Goal: Task Accomplishment & Management: Complete application form

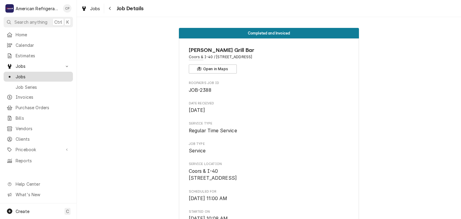
click at [49, 74] on span "Jobs" at bounding box center [43, 77] width 54 height 6
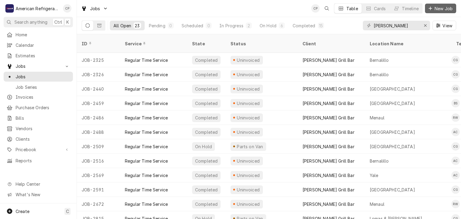
click at [440, 8] on span "New Job" at bounding box center [444, 8] width 20 height 6
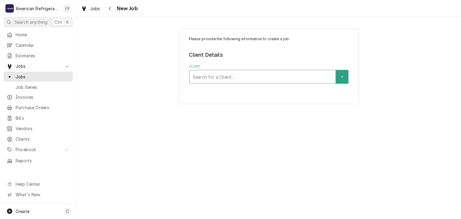
click at [210, 76] on div "Client" at bounding box center [263, 76] width 140 height 11
type input "wiener"
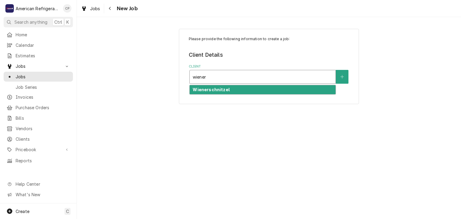
click at [213, 91] on strong "Wienerschnitzel" at bounding box center [211, 89] width 37 height 5
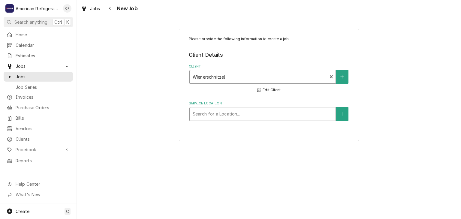
click at [228, 118] on div "Service Location" at bounding box center [263, 114] width 140 height 11
type input "los"
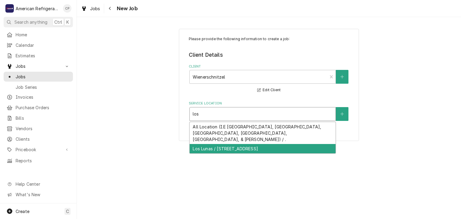
click at [217, 144] on div "Los Lunas / 1433 Main St SW, Los Lunas, NM 87031" at bounding box center [263, 148] width 146 height 9
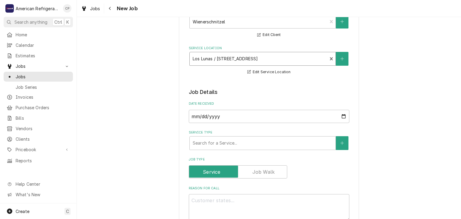
scroll to position [56, 0]
click at [214, 144] on div "Service Type" at bounding box center [263, 143] width 140 height 11
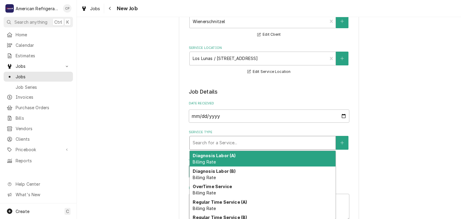
click at [214, 144] on div "Service Type" at bounding box center [263, 143] width 140 height 11
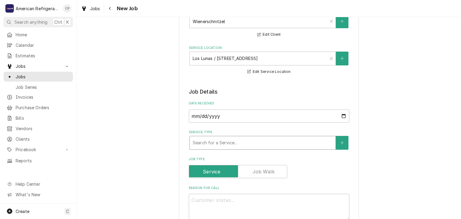
click at [214, 144] on div "Service Type" at bounding box center [263, 143] width 140 height 11
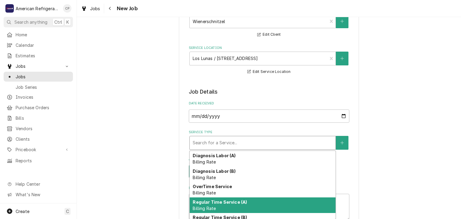
scroll to position [25, 0]
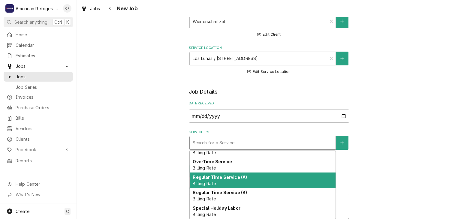
click at [224, 184] on div "Regular Time Service (A) Billing Rate" at bounding box center [263, 181] width 146 height 16
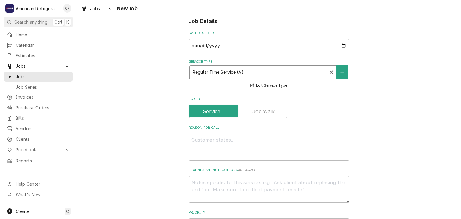
scroll to position [131, 0]
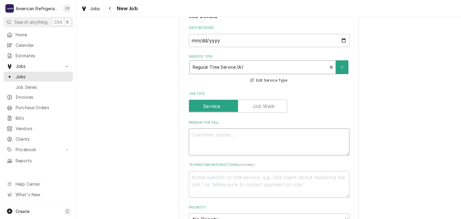
click at [193, 138] on textarea "Reason For Call" at bounding box center [269, 142] width 161 height 27
type textarea "x"
type textarea "WO"
type textarea "x"
type textarea "WO#"
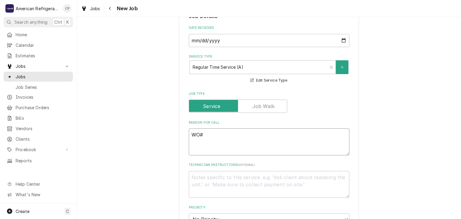
type textarea "x"
type textarea "WO#"
type textarea "x"
type textarea "WO# 3"
type textarea "x"
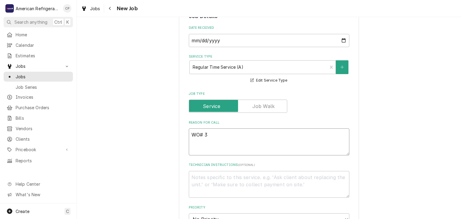
type textarea "WO# 38"
type textarea "x"
type textarea "WO# 386"
type textarea "x"
type textarea "WO# 38613"
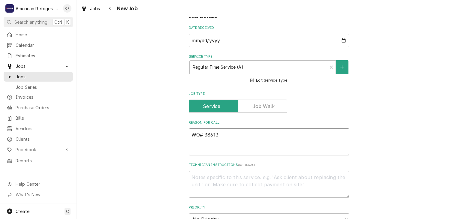
type textarea "x"
type textarea "WO# 386137"
type textarea "x"
type textarea "WO# 3861372"
type textarea "x"
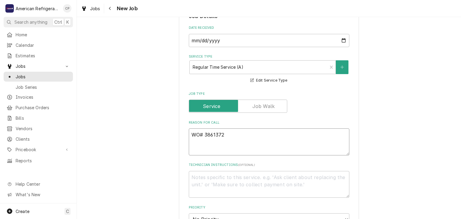
type textarea "WO# 3861372"
type textarea "x"
type textarea "WO# 3861372 NT"
type textarea "x"
type textarea "WO# 3861372 NTE"
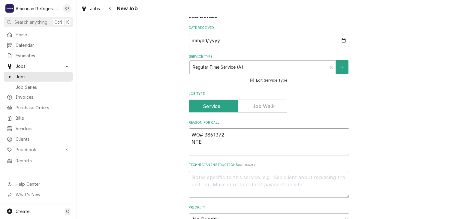
type textarea "x"
type textarea "WO# 3861372 NTE $"
type textarea "x"
type textarea "WO# 3861372 NTE $50"
type textarea "x"
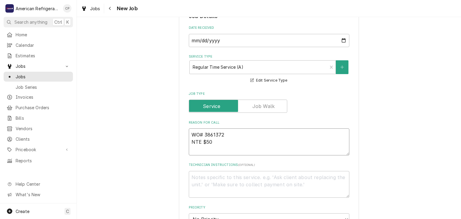
type textarea "WO# 3861372 NTE $500"
type textarea "x"
type textarea "WO# 3861372 NTE $500"
type textarea "x"
type textarea "WO# 3861372 NTE $500 P"
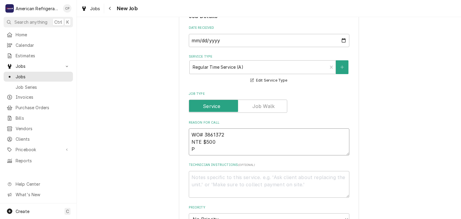
type textarea "x"
type textarea "WO# 3861372 NTE $500 Pr"
type textarea "x"
type textarea "WO# 3861372 NTE $500 Prep"
type textarea "x"
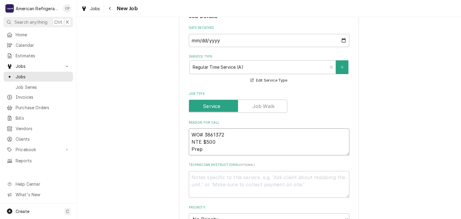
type textarea "WO# 3861372 NTE $500 Prep t"
type textarea "x"
type textarea "WO# 3861372 NTE $500 Prep ta"
type textarea "x"
type textarea "WO# 3861372 NTE $500 Prep tab"
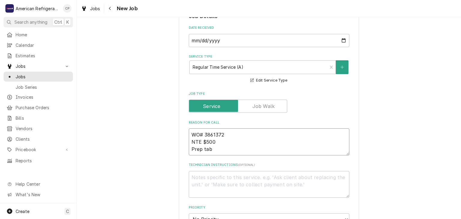
type textarea "x"
type textarea "WO# 3861372 NTE $500 Prep tabl"
type textarea "x"
type textarea "WO# 3861372 NTE $500 Prep table"
type textarea "x"
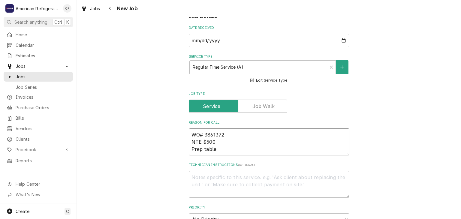
type textarea "WO# 3861372 NTE $500 Prep table n"
type textarea "x"
type textarea "WO# 3861372 NTE $500 Prep table not"
type textarea "x"
type textarea "WO# 3861372 NTE $500 Prep table not"
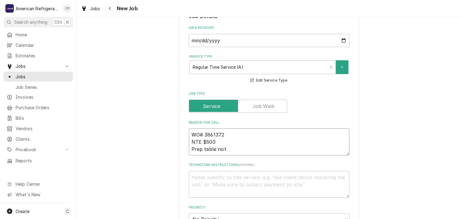
type textarea "x"
type textarea "WO# 3861372 NTE $500 Prep table not c"
type textarea "x"
type textarea "WO# 3861372 NTE $500 Prep table not col"
type textarea "x"
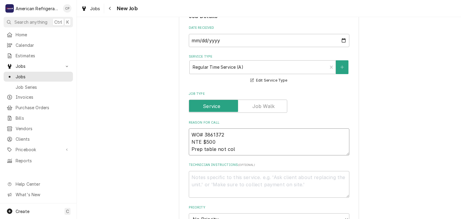
type textarea "WO# 3861372 NTE $500 Prep table not co"
type textarea "x"
type textarea "WO# 3861372 NTE $500 Prep table not coo"
type textarea "x"
type textarea "WO# 3861372 NTE $500 Prep table not cool"
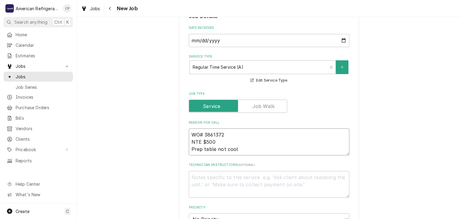
type textarea "x"
type textarea "WO# 3861372 NTE $500 Prep table not cooli"
type textarea "x"
type textarea "WO# 3861372 NTE $500 Prep table not cooling"
type textarea "x"
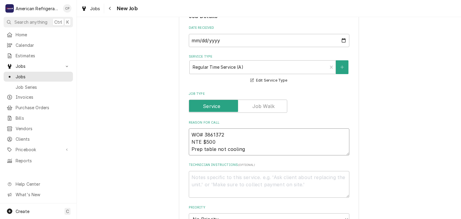
type textarea "WO# 3861372 NTE $500 Prep table not cooling"
type textarea "x"
type textarea "D"
type textarea "x"
type textarea "Di"
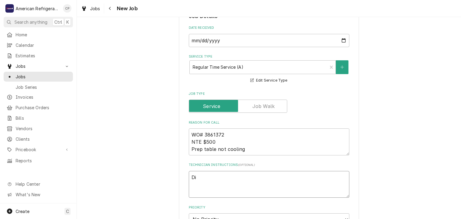
type textarea "x"
type textarea "Dia"
type textarea "x"
type textarea "Diagn"
type textarea "x"
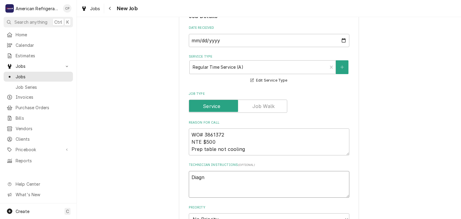
type textarea "Diagno"
type textarea "x"
type textarea "Diagnos"
type textarea "x"
type textarea "Diagnose"
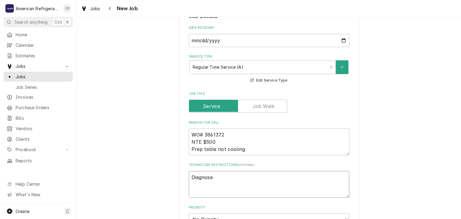
type textarea "x"
type textarea "Diagnose &"
type textarea "x"
type textarea "Diagnose & c"
type textarea "x"
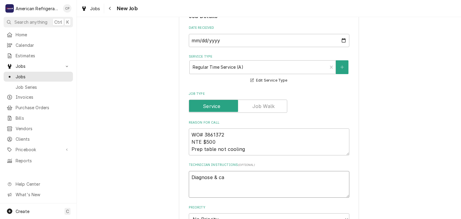
type textarea "Diagnose & cal"
type textarea "x"
type textarea "Diagnose & call"
type textarea "x"
type textarea "Diagnose & call g"
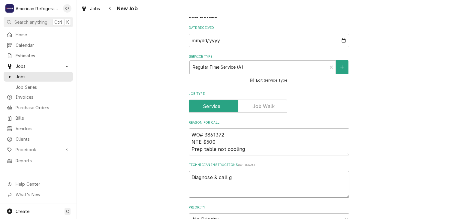
type textarea "x"
type textarea "Diagnose & call gl"
type textarea "x"
type textarea "Diagnose & call glen"
type textarea "x"
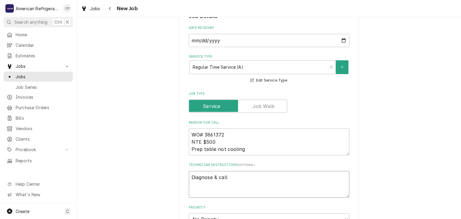
type textarea "Diagnose & call Glenn"
type textarea "x"
type textarea "Diagnose & call Glenn"
type textarea "x"
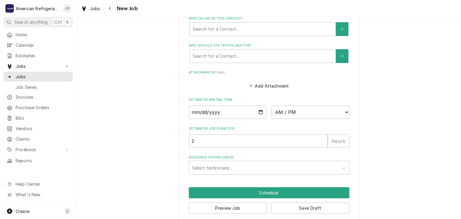
scroll to position [403, 0]
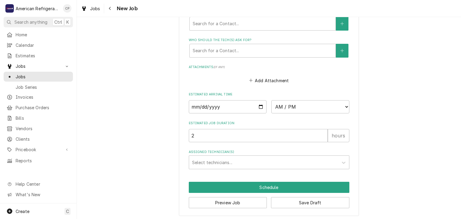
type textarea "Diagnose & call Glenn"
click at [262, 105] on input "Date" at bounding box center [228, 106] width 78 height 13
type textarea "x"
type input "2025-09-15"
type textarea "x"
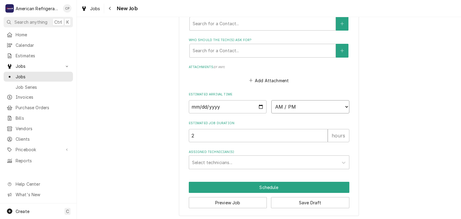
click at [316, 106] on select "AM / PM 6:00 AM 6:15 AM 6:30 AM 6:45 AM 7:00 AM 7:15 AM 7:30 AM 7:45 AM 8:00 AM…" at bounding box center [311, 106] width 78 height 13
select select "12:00:00"
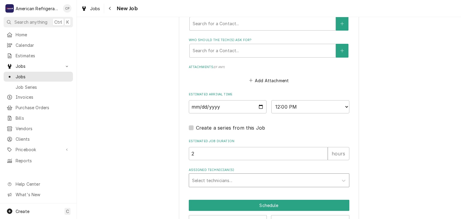
click at [239, 180] on div "Assigned Technician(s)" at bounding box center [263, 180] width 143 height 11
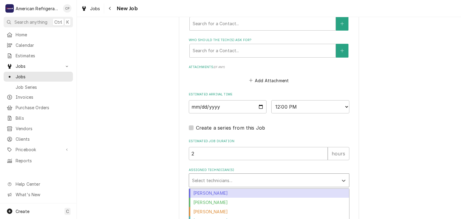
scroll to position [422, 0]
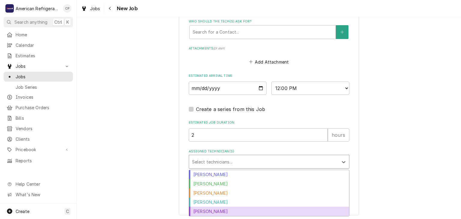
click at [220, 209] on div "Richard Wirick" at bounding box center [269, 211] width 160 height 9
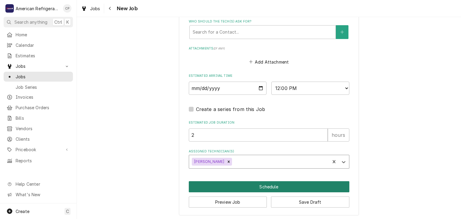
click at [248, 186] on button "Schedule" at bounding box center [269, 186] width 161 height 11
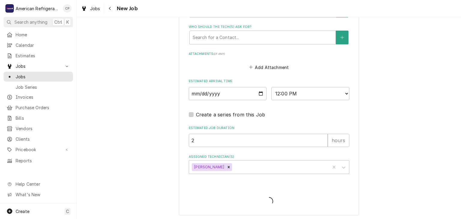
type textarea "x"
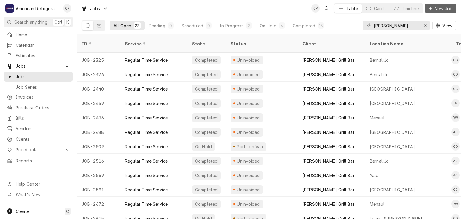
click at [436, 7] on span "New Job" at bounding box center [444, 8] width 20 height 6
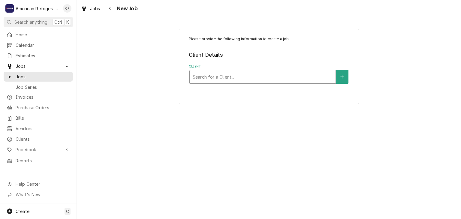
click at [251, 80] on div "Client" at bounding box center [263, 76] width 140 height 11
type input "apple"
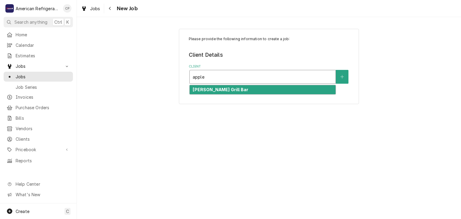
click at [215, 88] on strong "[PERSON_NAME] Grill Bar" at bounding box center [221, 89] width 56 height 5
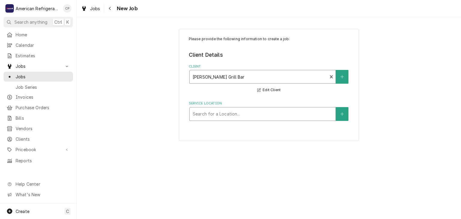
click at [211, 112] on div "Service Location" at bounding box center [263, 114] width 140 height 11
type input "los"
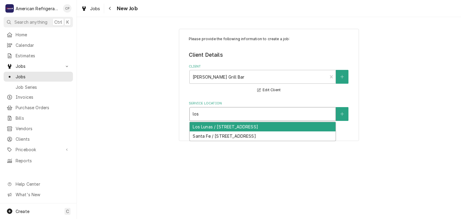
click at [213, 125] on div "Los Lunas / 1540 Main St SW, Los Lunas, NM 87031" at bounding box center [263, 126] width 146 height 9
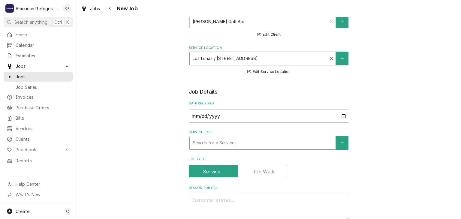
scroll to position [57, 0]
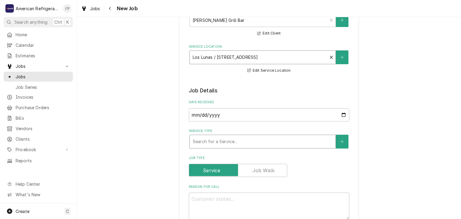
click at [240, 138] on div "Service Type" at bounding box center [263, 141] width 140 height 11
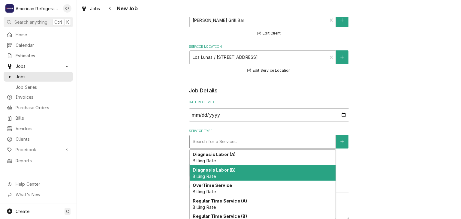
scroll to position [24, 0]
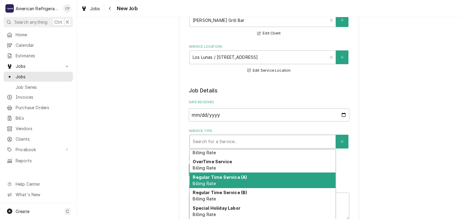
click at [247, 179] on div "Regular Time Service (A) Billing Rate" at bounding box center [263, 181] width 146 height 16
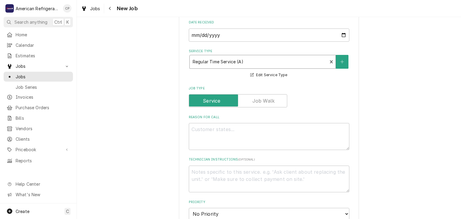
scroll to position [139, 0]
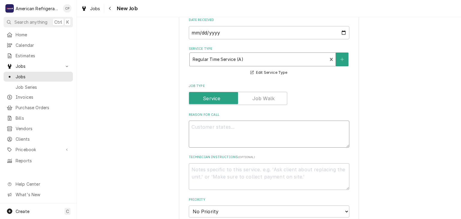
click at [233, 124] on textarea "Reason For Call" at bounding box center [269, 134] width 161 height 27
type textarea "x"
type textarea "W"
type textarea "x"
type textarea "WO"
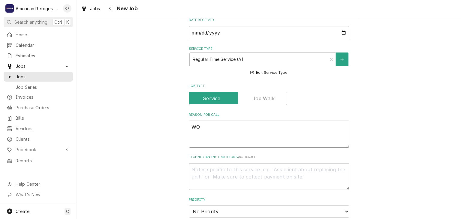
type textarea "x"
type textarea "WO#"
type textarea "x"
type textarea "WO# 3"
type textarea "x"
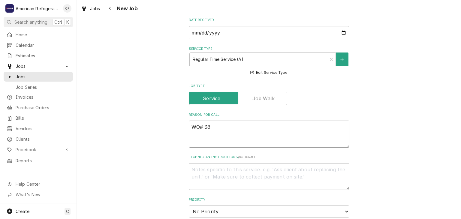
type textarea "WO# 389"
type textarea "x"
type textarea "WO# 3897"
type textarea "x"
type textarea "WO# 38971"
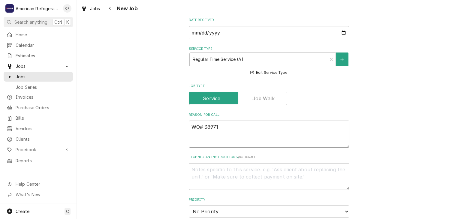
type textarea "x"
type textarea "WO# 389715"
type textarea "x"
type textarea "WO# 3897156"
type textarea "x"
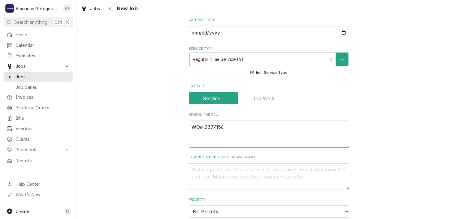
type textarea "WO# 3897156"
type textarea "x"
type textarea "WO# 3897156 N"
type textarea "x"
type textarea "WO# 3897156 NT"
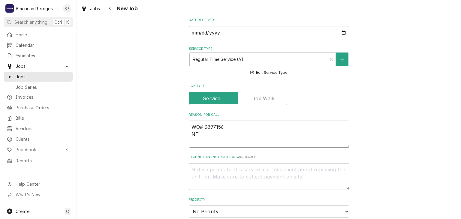
type textarea "x"
type textarea "WO# 3897156 NTE"
type textarea "x"
type textarea "WO# 3897156 NTE 50"
type textarea "x"
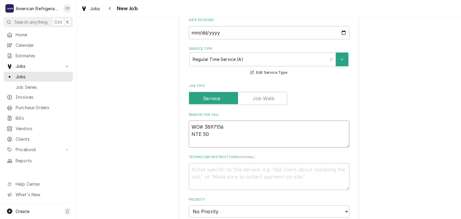
type textarea "WO# 3897156 NTE 500"
type textarea "x"
type textarea "WO# 3897156 NTE 500"
type textarea "x"
type textarea "WO# 3897156 NTE 500 T"
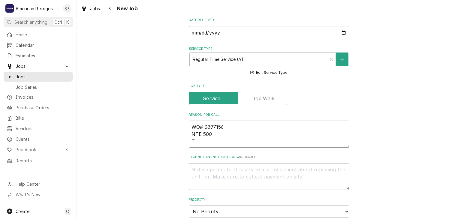
type textarea "x"
type textarea "WO# 3897156 NTE 500 Tr"
type textarea "x"
type textarea "WO# 3897156 NTE 500 Tra"
type textarea "x"
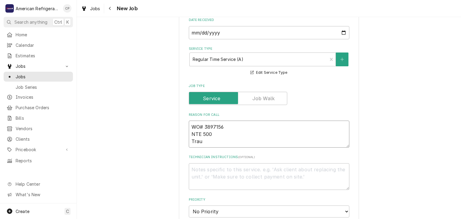
type textarea "WO# 3897156 NTE 500 Traul"
type textarea "x"
type textarea "WO# 3897156 NTE 500 Traulse"
type textarea "x"
type textarea "WO# 3897156 NTE 500 Traulsen"
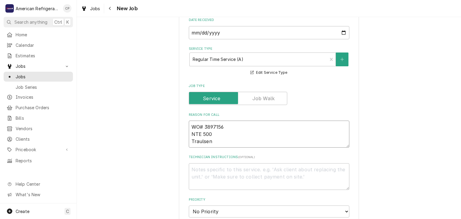
type textarea "x"
type textarea "WO# 3897156 NTE 500 Traulsen L"
type textarea "x"
type textarea "WO# 3897156 NTE 500 Traulsen Lo"
type textarea "x"
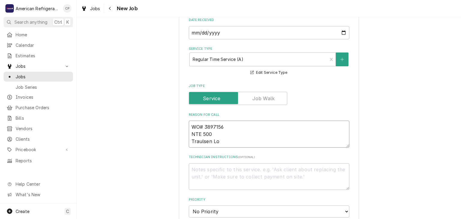
type textarea "WO# 3897156 NTE 500 Traulsen Low"
type textarea "x"
type textarea "WO# 3897156 NTE 500 Traulsen Low B"
type textarea "x"
type textarea "WO# 3897156 NTE 500 Traulsen Low Bo"
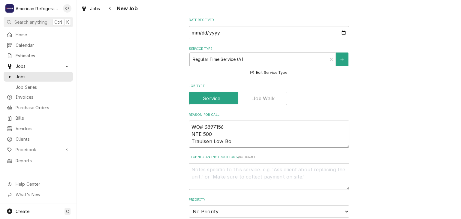
type textarea "x"
type textarea "WO# 3897156 NTE 500 Traulsen Low Boy"
type textarea "x"
type textarea "WO# 3897156 NTE 500 Traulsen Low Boy"
type textarea "x"
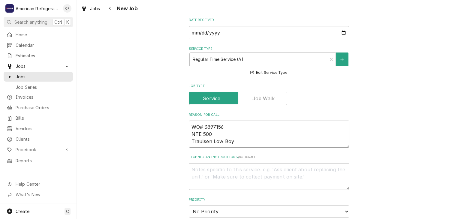
type textarea "WO# 3897156 NTE 500 Traulsen Low Boy W"
type textarea "x"
type textarea "WO# 3897156 NTE 500 Traulsen Low Boy Wa"
type textarea "x"
type textarea "WO# 3897156 NTE 500 Traulsen Low Boy War"
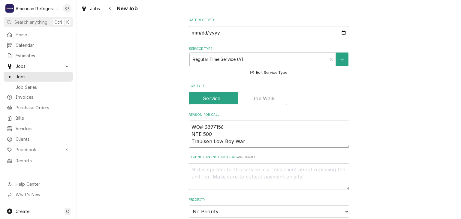
type textarea "x"
type textarea "WO# 3897156 NTE 500 Traulsen Low Boy Warm"
type textarea "x"
type textarea "WO# 3897156 NTE 500 Traulsen Low Boy Warm"
type textarea "x"
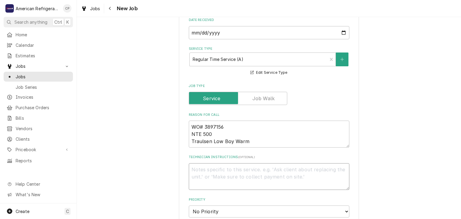
click at [221, 173] on textarea "Technician Instructions ( optional )" at bounding box center [269, 176] width 161 height 27
click at [254, 144] on textarea "WO# 3897156 NTE 500 Traulsen Low Boy Warm" at bounding box center [269, 134] width 161 height 27
type textarea "WO# 3897156 NTE 500 Traulsen Low Boy Warm ("
type textarea "x"
type textarea "WO# 3897156 NTE 500 Traulsen Low Boy Warm (S"
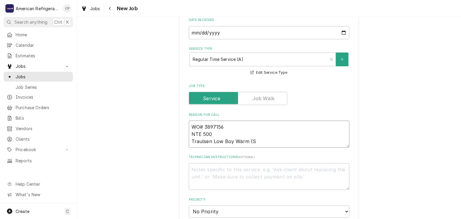
type textarea "x"
type textarea "WO# 3897156 NTE 500 Traulsen Low Boy Warm (S#"
type textarea "x"
type textarea "WO# 3897156 NTE 500 Traulsen Low Boy Warm (S# T"
type textarea "x"
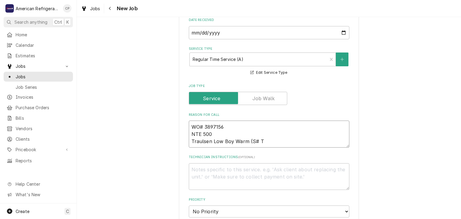
type textarea "WO# 3897156 NTE 500 Traulsen Low Boy Warm (S# T4"
type textarea "x"
type textarea "WO# 3897156 NTE 500 Traulsen Low Boy Warm (S# T48"
type textarea "x"
type textarea "WO# 3897156 NTE 500 Traulsen Low Boy Warm (S# T484"
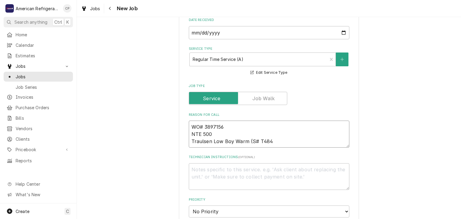
type textarea "x"
type textarea "WO# 3897156 NTE 500 Traulsen Low Boy Warm (S# T4846"
type textarea "x"
type textarea "WO# 3897156 NTE 500 Traulsen Low Boy Warm (S# T48462"
type textarea "x"
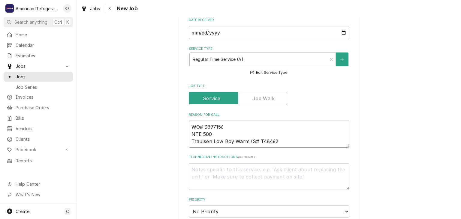
type textarea "WO# 3897156 NTE 500 Traulsen Low Boy Warm (S# T484621"
type textarea "x"
type textarea "WO# 3897156 NTE 500 Traulsen Low Boy Warm (S# T4846211"
type textarea "x"
type textarea "WO# 3897156 NTE 500 Traulsen Low Boy Warm (S# T48462113"
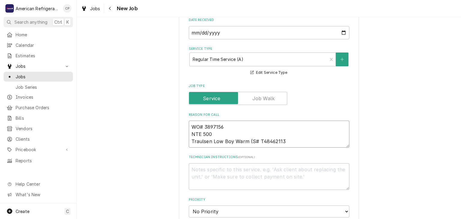
type textarea "x"
type textarea "WO# 3897156 NTE 500 Traulsen Low Boy Warm (S# T48462113"
type textarea "x"
type textarea "WO# 3897156 NTE 500 Traulsen Low Boy Warm (S# T48462113"
type textarea "x"
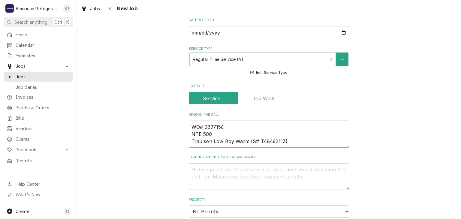
type textarea "WO# 3897156 NTE 500 Traulsen Low Boy Warm (S# T48462113)"
type textarea "x"
type textarea "D"
type textarea "x"
type textarea "Di"
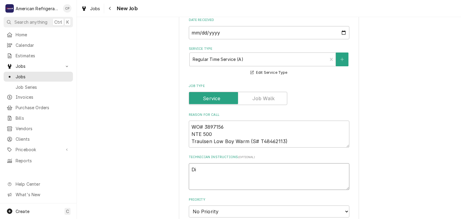
type textarea "x"
type textarea "Diag"
type textarea "x"
type textarea "Diagn"
type textarea "x"
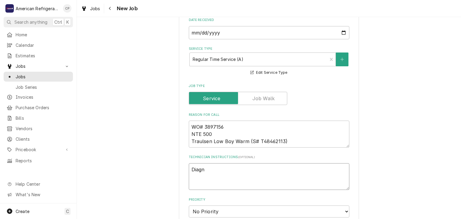
type textarea "Diagno"
type textarea "x"
type textarea "Diagnos"
type textarea "x"
type textarea "Diagnose"
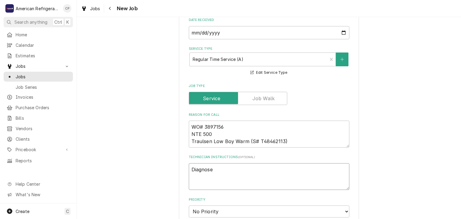
type textarea "x"
type textarea "Diagnose"
type textarea "x"
type textarea "Diagnose &"
type textarea "x"
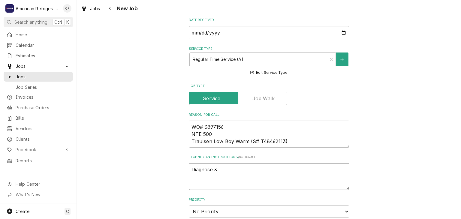
type textarea "Diagnose & c"
type textarea "x"
type textarea "Diagnose & cal"
type textarea "x"
type textarea "Diagnose & call"
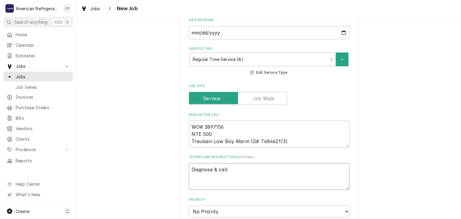
type textarea "x"
type textarea "Diagnose & call g"
type textarea "x"
type textarea "Diagnose & call gl"
type textarea "x"
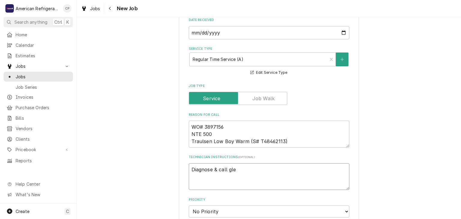
type textarea "Diagnose & call [PERSON_NAME]"
type textarea "x"
type textarea "Diagnose & call"
type textarea "x"
type textarea "Diagnose & call [PERSON_NAME]"
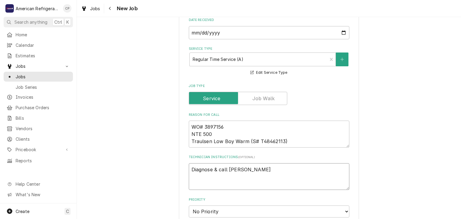
type textarea "x"
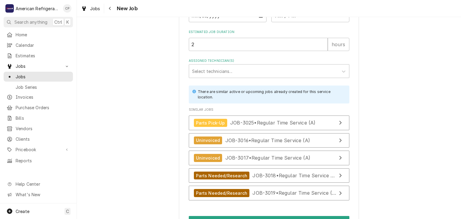
scroll to position [529, 0]
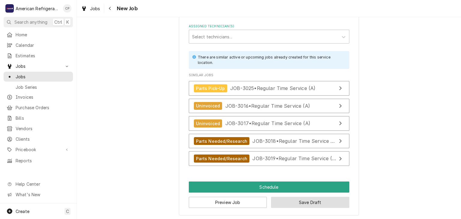
type textarea "Diagnose & call [PERSON_NAME]"
click at [311, 204] on button "Save Draft" at bounding box center [310, 202] width 78 height 11
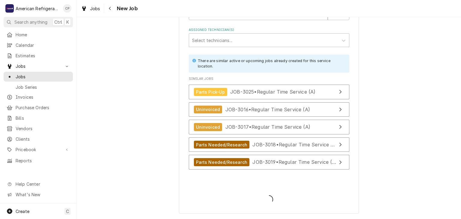
scroll to position [524, 0]
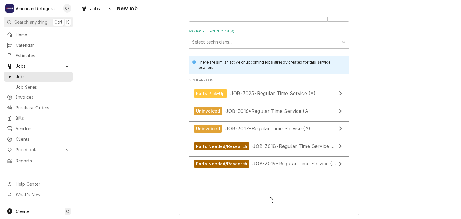
type textarea "x"
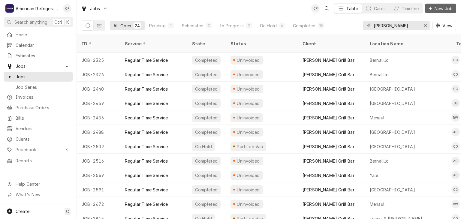
click at [440, 6] on span "New Job" at bounding box center [444, 8] width 20 height 6
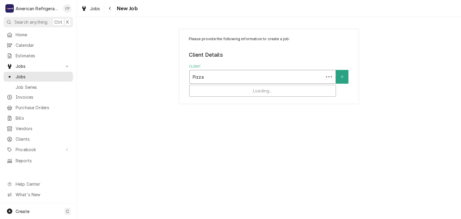
type input "Pizza"
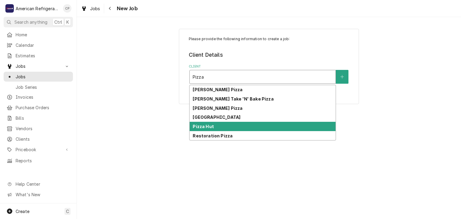
click at [221, 124] on div "Pizza Hut" at bounding box center [263, 126] width 146 height 9
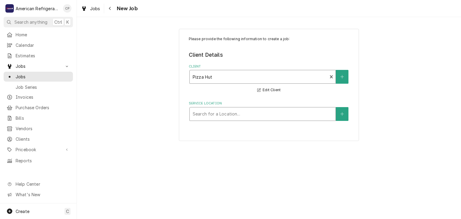
click at [242, 110] on div "Service Location" at bounding box center [263, 114] width 140 height 11
type input "santa"
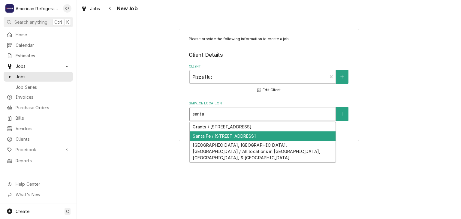
click at [212, 136] on div "Santa Fe / 4250 Cerrillos Rd, Santa Fe, NM 87507" at bounding box center [263, 136] width 146 height 9
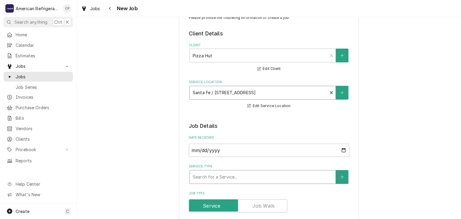
click at [215, 178] on div "Service Type" at bounding box center [263, 177] width 140 height 11
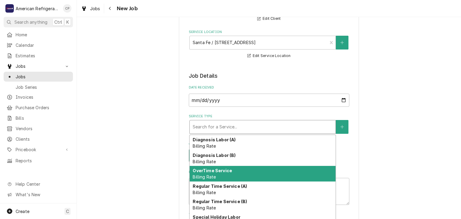
scroll to position [3, 0]
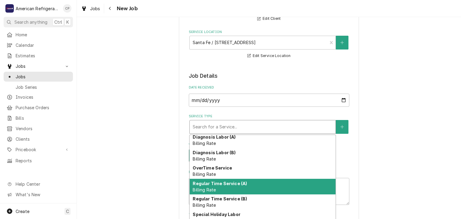
click at [245, 182] on strong "Regular Time Service (A)" at bounding box center [220, 183] width 54 height 5
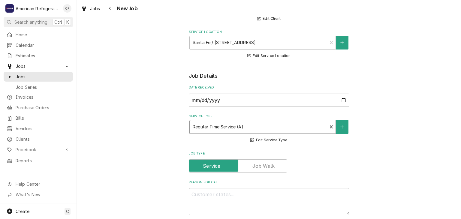
scroll to position [108, 0]
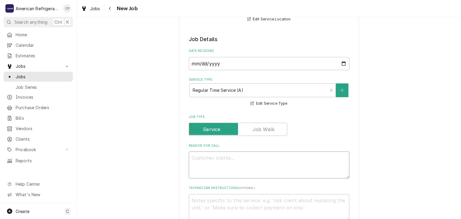
click at [217, 162] on textarea "Reason For Call" at bounding box center [269, 165] width 161 height 27
type textarea "x"
type textarea "WO"
type textarea "x"
type textarea "WO#"
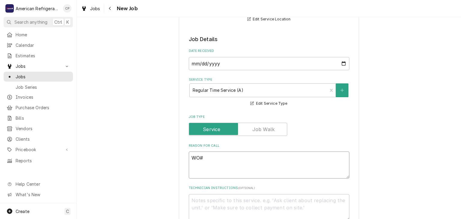
type textarea "x"
type textarea "WO#"
paste textarea "3167946"
type textarea "x"
type textarea "WO# 3167946"
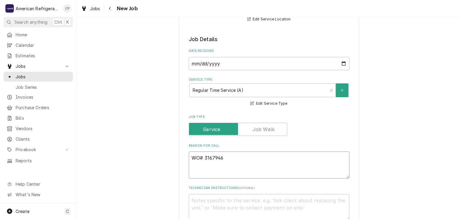
type textarea "x"
type textarea "WO# 3167946"
type textarea "x"
type textarea "WO# 3167946 N"
type textarea "x"
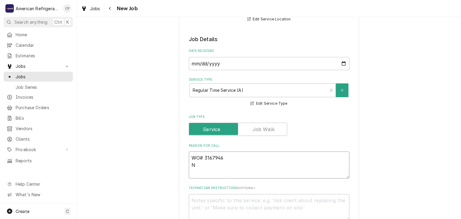
type textarea "WO# 3167946"
type textarea "x"
type textarea "WO# 3167946 Qu"
type textarea "x"
type textarea "WO# 3167946 Qui"
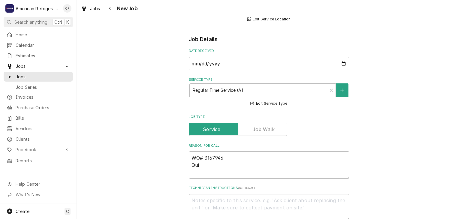
type textarea "x"
type textarea "WO# 3167946 Quite"
type textarea "x"
type textarea "WO# 3167946 Quit"
type textarea "x"
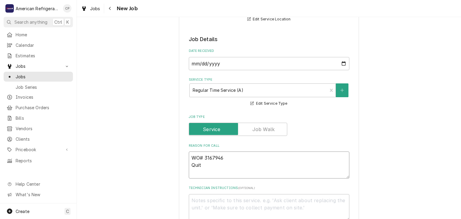
type textarea "WO# 3167946 Qui"
type textarea "x"
type textarea "WO# 3167946 Qu"
type textarea "x"
type textarea "WO# 3167946 Quo"
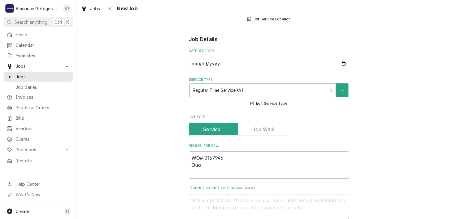
type textarea "x"
type textarea "WO# 3167946 Quot"
type textarea "x"
type textarea "WO# 3167946 Quoted"
type textarea "x"
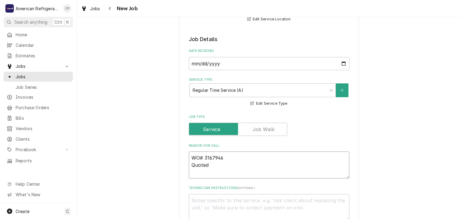
type textarea "WO# 3167946 Quotedd"
type textarea "x"
type textarea "WO# 3167946 Quotedd"
type textarea "x"
type textarea "WO# 3167946 Quotedd an"
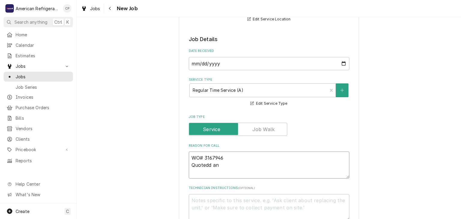
type textarea "x"
type textarea "WO# 3167946 Quotedd a"
type textarea "x"
type textarea "WO# 3167946 Quotedd"
type textarea "x"
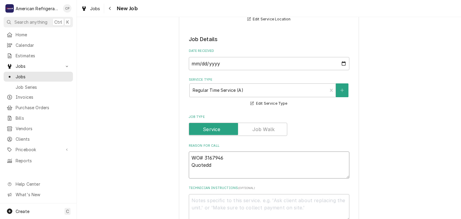
type textarea "WO# 3167946 Quotedd"
type textarea "x"
type textarea "WO# 3167946 Quoted"
type textarea "x"
type textarea "WO# 3167946 Quoted"
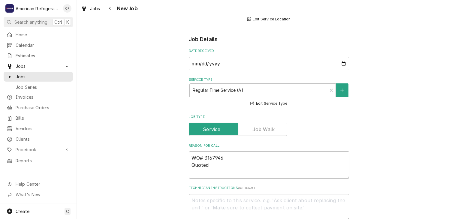
type textarea "x"
type textarea "WO# 3167946 Quoted a"
type textarea "x"
type textarea "WO# 3167946 Quoted an"
type textarea "x"
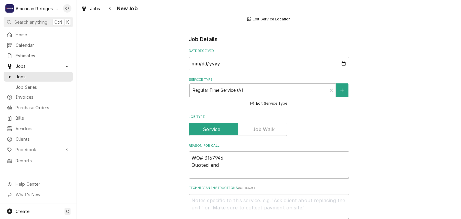
type textarea "WO# 3167946 Quoted and"
type textarea "x"
type textarea "WO# 3167946 Quoted and Ap"
type textarea "x"
type textarea "WO# 3167946 Quoted and App"
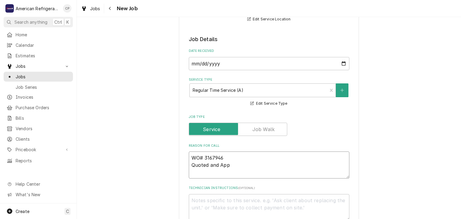
type textarea "x"
type textarea "WO# 3167946 Quoted and Appr"
type textarea "x"
type textarea "WO# 3167946 Quoted and Appro"
type textarea "x"
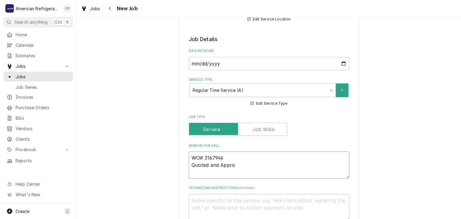
type textarea "WO# 3167946 Quoted and Approv"
type textarea "x"
type textarea "WO# 3167946 Quoted and Approve"
type textarea "x"
type textarea "WO# 3167946 Quoted and Approved"
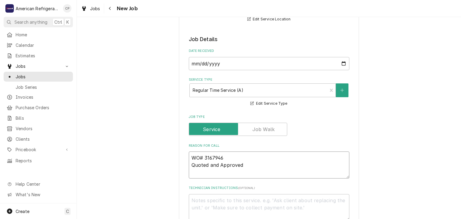
type textarea "x"
type textarea "WO# 3167946 Quoted and Approved o"
type textarea "x"
type textarea "WO# 3167946 Quoted and Approved on e"
type textarea "x"
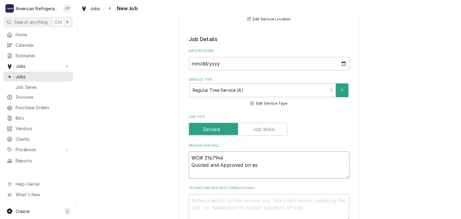
type textarea "WO# 3167946 Quoted and Approved on e"
type textarea "x"
type textarea "WO# 3167946 Quoted and Approved on"
type textarea "x"
type textarea "WO# 3167946 Quoted and Approved on"
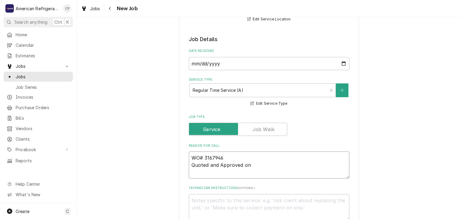
type textarea "x"
type textarea "WO# 3167946 Quoted and Approved on"
type textarea "x"
type textarea "WO# 3167946 Quoted and Approved on"
type textarea "x"
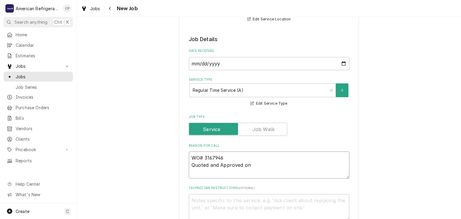
type textarea "WO# 3167946 Quoted and Approved on E"
type textarea "x"
type textarea "WO# 3167946 Quoted and Approved on ES"
type textarea "x"
type textarea "WO# 3167946 Quoted and Approved on EST-"
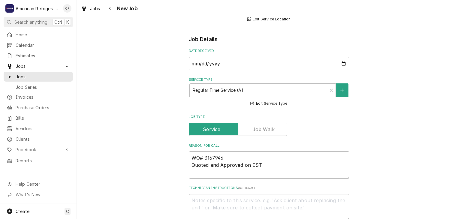
type textarea "x"
type textarea "WO# 3167946 Quoted and Approved on EST-"
type textarea "x"
type textarea "WO# 3167946 Quoted and Approved on EST-2"
type textarea "x"
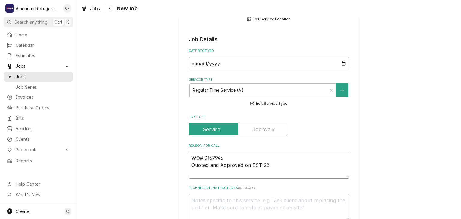
type textarea "WO# 3167946 Quoted and Approved on EST-287"
type textarea "x"
type textarea "WO# 3167946 Quoted and Approved on EST-287"
type textarea "x"
type textarea "WO# 3167946 Quoted and Approved on EST-287 I"
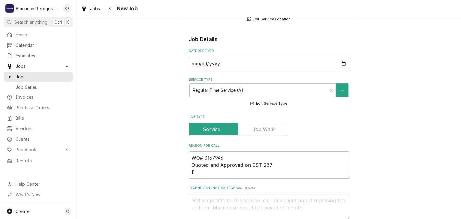
type textarea "x"
type textarea "WO# 3167946 Quoted and Approved on EST-287 In"
type textarea "x"
type textarea "WO# 3167946 Quoted and Approved on EST-287 Ins"
type textarea "x"
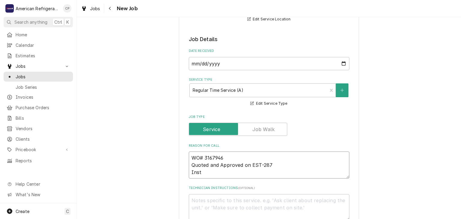
type textarea "WO# 3167946 Quoted and Approved on EST-287 Insta"
type textarea "x"
type textarea "WO# 3167946 Quoted and Approved on EST-287 Instal"
type textarea "x"
type textarea "WO# 3167946 Quoted and Approved on EST-287 Install"
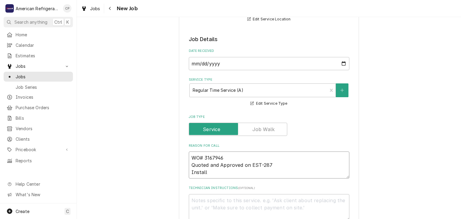
type textarea "x"
type textarea "WO# 3167946 Quoted and Approved on EST-287 Install of"
type textarea "x"
type textarea "WO# 3167946 Quoted and Approved on EST-287 Install of"
type textarea "x"
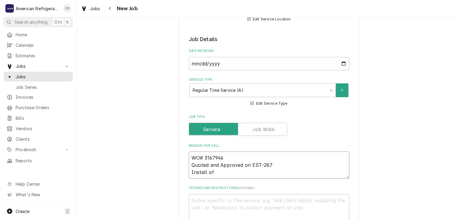
type textarea "WO# 3167946 Quoted and Approved on EST-287 Install of h"
type textarea "x"
type textarea "WO# 3167946 Quoted and Approved on EST-287 Install of he"
type textarea "x"
type textarea "WO# 3167946 Quoted and Approved on EST-287 Install of hea"
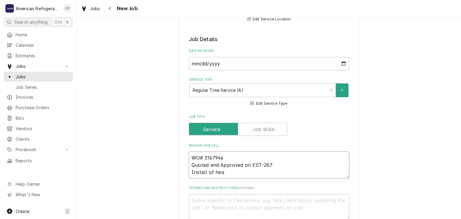
type textarea "x"
type textarea "WO# 3167946 Quoted and Approved on EST-287 Install of heati"
type textarea "x"
type textarea "WO# 3167946 Quoted and Approved on EST-287 Install of heatin"
type textarea "x"
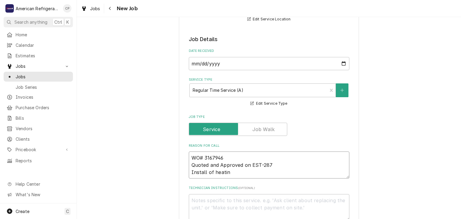
type textarea "WO# 3167946 Quoted and Approved on EST-287 Install of heating"
type textarea "x"
type textarea "WO# 3167946 Quoted and Approved on EST-287 Install of heating"
type textarea "x"
type textarea "WO# 3167946 Quoted and Approved on EST-287 Install of heating el"
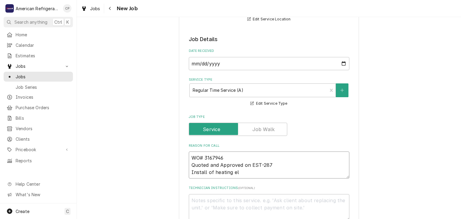
type textarea "x"
type textarea "WO# 3167946 Quoted and Approved on EST-287 Install of heating elem"
type textarea "x"
type textarea "WO# 3167946 Quoted and Approved on EST-287 Install of heating elemen"
type textarea "x"
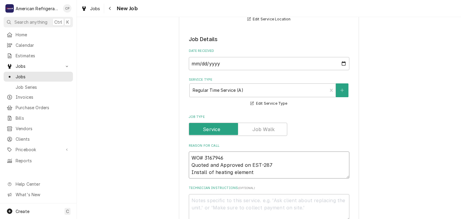
type textarea "WO# 3167946 Quoted and Approved on EST-287 Install of heating element"
type textarea "x"
type textarea "WO# 3167946 Quoted and Approved on EST-287 Install of heating element o"
type textarea "x"
type textarea "WO# 3167946 Quoted and Approved on EST-287 Install of heating element on"
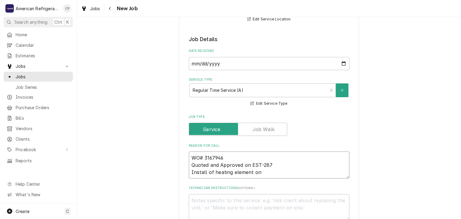
type textarea "x"
type textarea "WO# 3167946 Quoted and Approved on EST-287 Install of heating element on p"
type textarea "x"
type textarea "WO# 3167946 Quoted and Approved on EST-287 Install of heating element on pr"
type textarea "x"
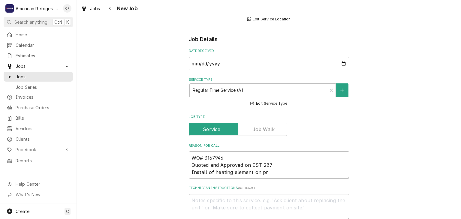
type textarea "WO# 3167946 Quoted and Approved on EST-287 Install of heating element on pre"
type textarea "x"
type textarea "WO# 3167946 Quoted and Approved on EST-287 Install of heating element on prep"
type textarea "x"
type textarea "WO# 3167946 Quoted and Approved on EST-287 Install of heating element on prep t"
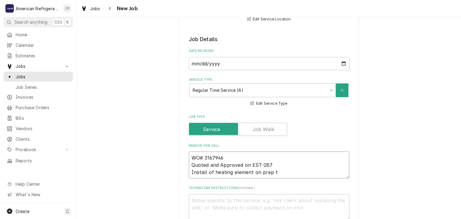
type textarea "x"
type textarea "WO# 3167946 Quoted and Approved on EST-287 Install of heating element on prep t…"
type textarea "x"
type textarea "WO# 3167946 Quoted and Approved on EST-287 Install of heating element on prep t…"
type textarea "x"
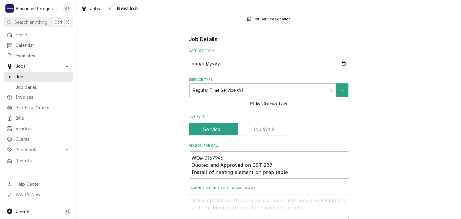
type textarea "WO# 3167946 Quoted and Approved on EST-287 Install of heating element on prep t…"
type textarea "x"
type textarea "WO# 3167946 Quoted and Approved on EST-287 Install of heating element on prep t…"
type textarea "x"
type textarea "WO# 3167946 Quoted and Approved on EST-287 Install of heating element on prep t…"
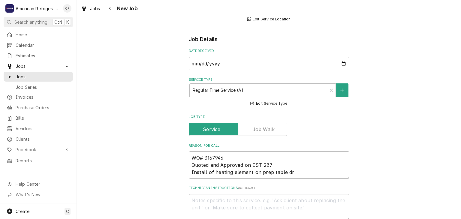
type textarea "x"
type textarea "WO# 3167946 Quoted and Approved on EST-287 Install of heating element on prep t…"
type textarea "x"
type textarea "WO# 3167946 Quoted and Approved on EST-287 Install of heating element on prep t…"
type textarea "x"
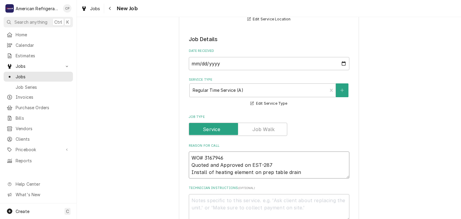
type textarea "WO# 3167946 Quoted and Approved on EST-287 Install of heating element on prep t…"
type textarea "x"
type textarea "WO# 3167946 Quoted and Approved on EST-287 Install of heating element on prep t…"
type textarea "x"
type textarea "WO# 3167946 Quoted and Approved on EST-287 Install of heating element on prep t…"
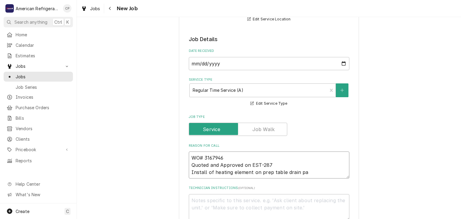
type textarea "x"
type textarea "WO# 3167946 Quoted and Approved on EST-287 Install of heating element on prep t…"
type textarea "x"
type textarea "D"
type textarea "x"
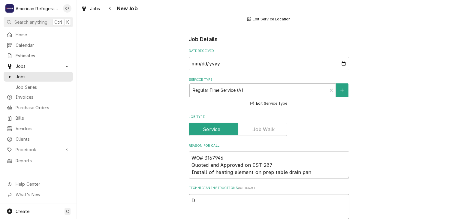
type textarea "Di"
type textarea "x"
type textarea "Diag"
type textarea "x"
type textarea "Diagn"
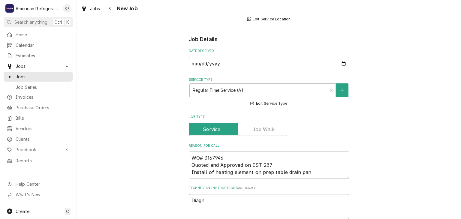
type textarea "x"
type textarea "Diagnos"
type textarea "x"
type textarea "Diagnose"
type textarea "x"
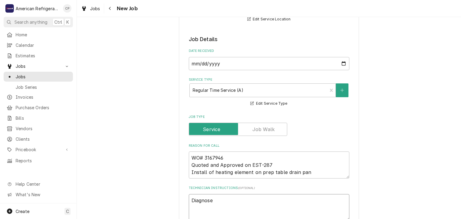
type textarea "Diagnose"
type textarea "x"
type textarea "Diagnose &"
type textarea "x"
type textarea "Diagnose & c"
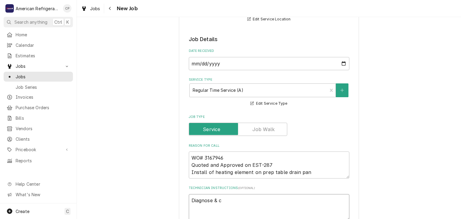
type textarea "x"
type textarea "Diagnose & ca"
type textarea "x"
type textarea "Diagnose & cal"
type textarea "x"
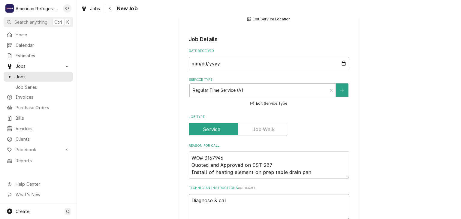
type textarea "Diagnose & call"
type textarea "x"
type textarea "Diagnose & call G"
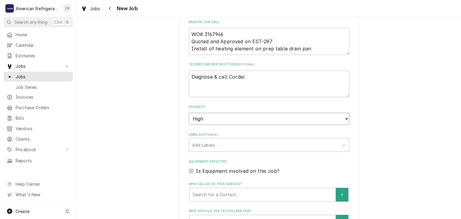
click at [189, 113] on select "No Priority Urgent High Medium Low" at bounding box center [269, 119] width 161 height 12
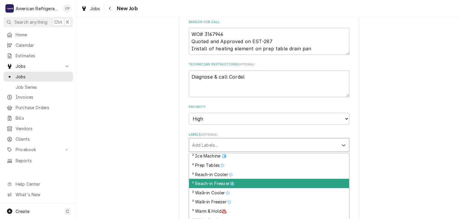
scroll to position [77, 0]
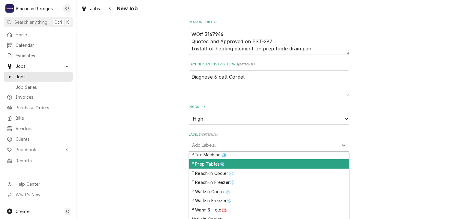
drag, startPoint x: 227, startPoint y: 163, endPoint x: 216, endPoint y: 162, distance: 10.5
click at [226, 162] on div "² Prep Tables❄️" at bounding box center [269, 164] width 160 height 9
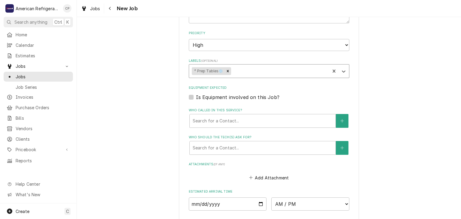
scroll to position [376, 0]
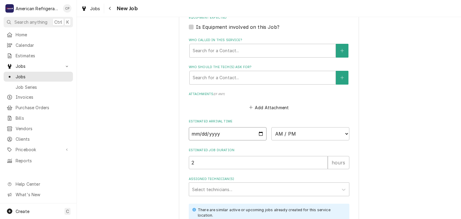
click at [261, 131] on input "Date" at bounding box center [228, 133] width 78 height 13
click at [312, 139] on select "AM / PM 6:00 AM 6:15 AM 6:30 AM 6:45 AM 7:00 AM 7:15 AM 7:30 AM 7:45 AM 8:00 AM…" at bounding box center [311, 133] width 78 height 13
click at [257, 127] on input "Date" at bounding box center [228, 133] width 78 height 13
click at [256, 133] on input "Date" at bounding box center [228, 133] width 78 height 13
click at [262, 133] on input "Date" at bounding box center [228, 133] width 78 height 13
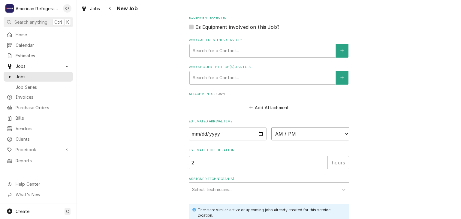
click at [298, 132] on select "AM / PM 6:00 AM 6:15 AM 6:30 AM 6:45 AM 7:00 AM 7:15 AM 7:30 AM 7:45 AM 8:00 AM…" at bounding box center [311, 133] width 78 height 13
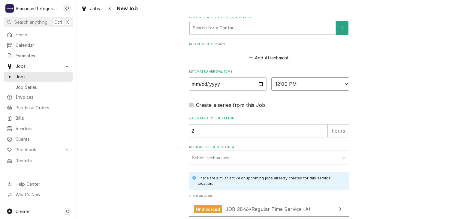
scroll to position [440, 0]
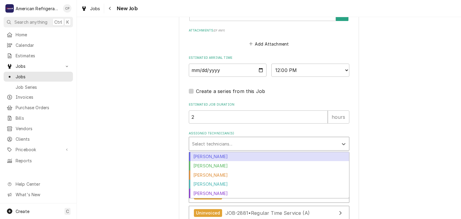
click at [235, 145] on div "Assigned Technician(s)" at bounding box center [263, 143] width 143 height 11
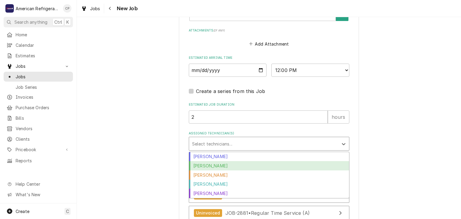
click at [227, 164] on div "Brandon Stephens" at bounding box center [269, 165] width 160 height 9
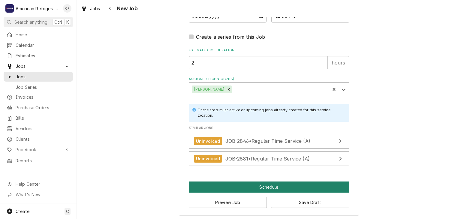
click at [226, 183] on button "Schedule" at bounding box center [269, 187] width 161 height 11
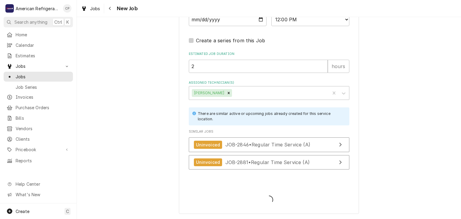
scroll to position [489, 0]
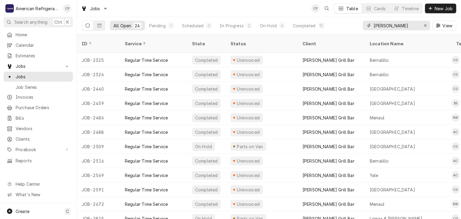
click at [404, 24] on input "[PERSON_NAME]" at bounding box center [396, 26] width 45 height 10
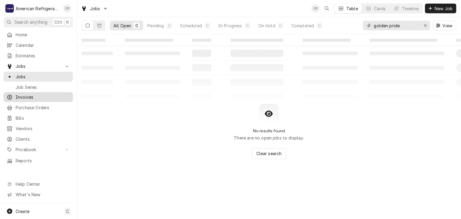
type input "golden pride"
click at [42, 94] on span "Invoices" at bounding box center [43, 97] width 54 height 6
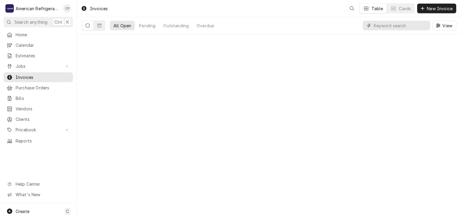
click at [411, 27] on input "Dynamic Content Wrapper" at bounding box center [400, 26] width 53 height 10
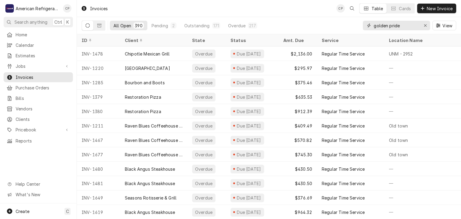
type input "golden pride"
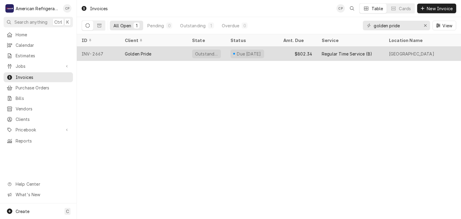
click at [175, 51] on div "Golden Pride" at bounding box center [153, 54] width 67 height 14
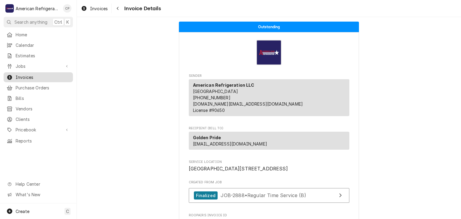
click at [37, 74] on span "Invoices" at bounding box center [43, 77] width 54 height 6
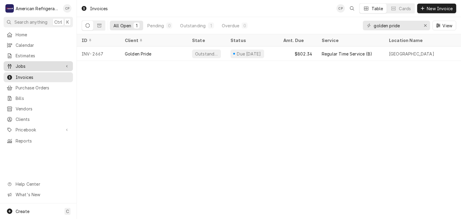
click at [45, 64] on span "Jobs" at bounding box center [38, 66] width 45 height 6
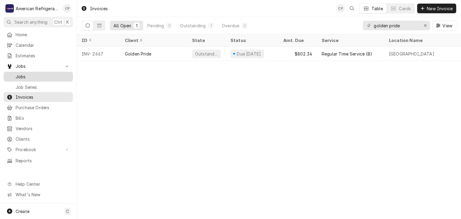
click at [46, 74] on span "Jobs" at bounding box center [43, 77] width 54 height 6
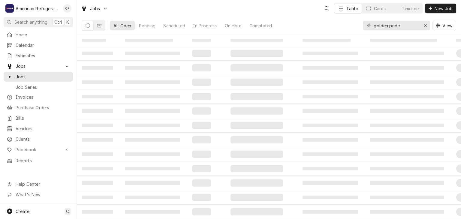
click at [440, 10] on span "New Job" at bounding box center [444, 8] width 20 height 6
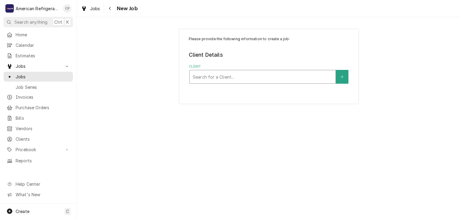
click at [285, 73] on div "Client" at bounding box center [263, 76] width 140 height 11
type input "season"
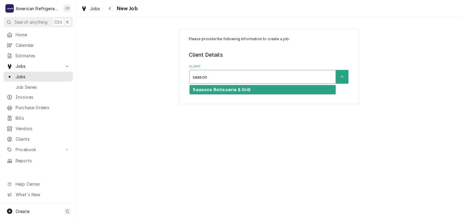
click at [277, 90] on div "Seasons Rotisserie & Grill" at bounding box center [263, 89] width 146 height 9
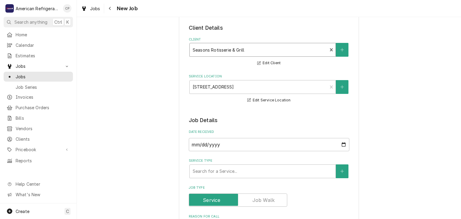
scroll to position [31, 0]
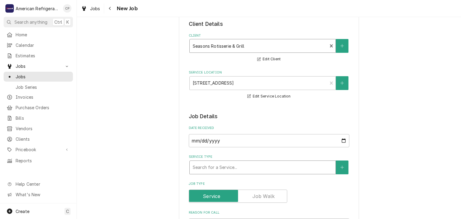
click at [233, 166] on div "Service Type" at bounding box center [263, 167] width 140 height 11
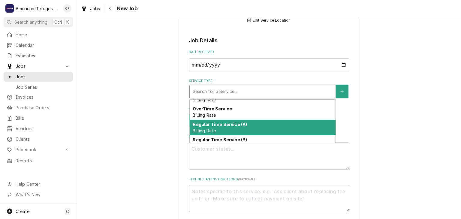
scroll to position [31, 0]
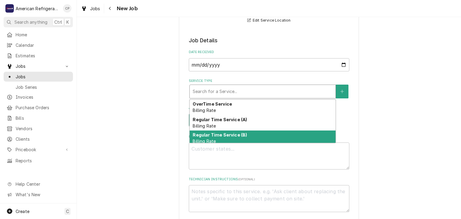
click at [234, 134] on strong "Regular Time Service (B)" at bounding box center [220, 134] width 54 height 5
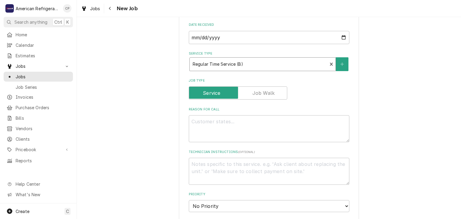
scroll to position [154, 0]
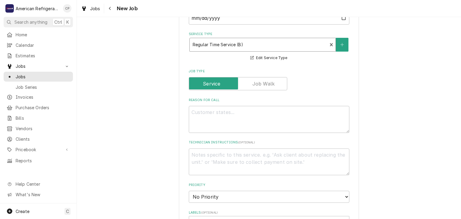
drag, startPoint x: 225, startPoint y: 134, endPoint x: 233, endPoint y: 129, distance: 9.6
click at [227, 134] on fieldset "Job Details Date Received [DATE] Service Type option [object Object], selected.…" at bounding box center [269, 204] width 161 height 429
click at [234, 124] on textarea "Reason For Call" at bounding box center [269, 119] width 161 height 27
type textarea "x"
type textarea "S"
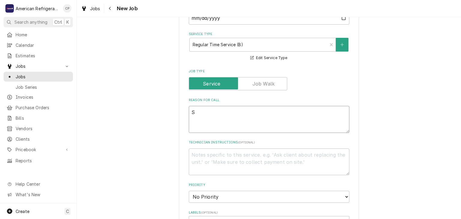
type textarea "x"
type textarea "Sa"
type textarea "x"
type textarea "Sand"
type textarea "x"
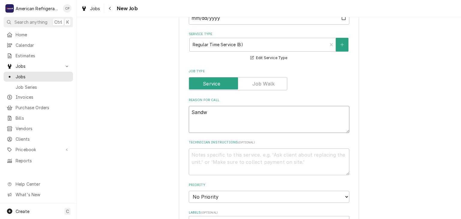
type textarea "Sandwh"
type textarea "x"
type textarea "Sandwhi"
type textarea "x"
type textarea "Sandwhic"
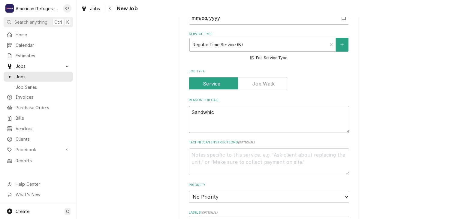
type textarea "x"
type textarea "Sandwhich"
type textarea "x"
type textarea "Sandwich"
type textarea "x"
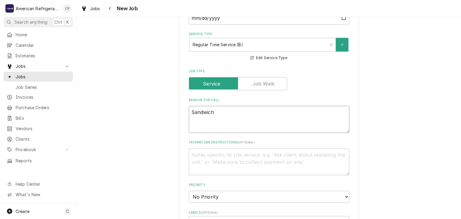
type textarea "Sandwich p"
type textarea "x"
type textarea "Sandwich"
type textarea "x"
type textarea "Sandwic"
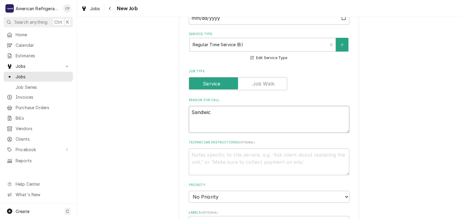
type textarea "x"
type textarea "Sandwi"
type textarea "x"
type textarea "Sandw"
type textarea "x"
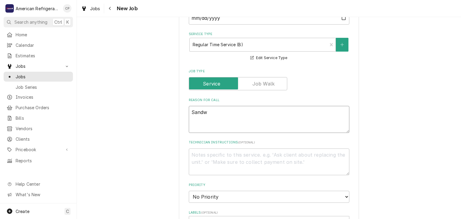
type textarea "Sand"
type textarea "x"
type textarea "San"
type textarea "x"
type textarea "Sa"
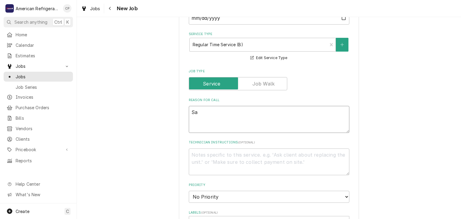
type textarea "x"
type textarea "S"
type textarea "x"
type textarea "G"
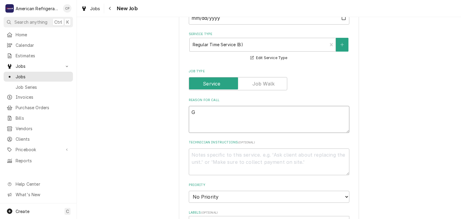
type textarea "x"
type textarea "Gri"
type textarea "x"
type textarea "Gril"
type textarea "x"
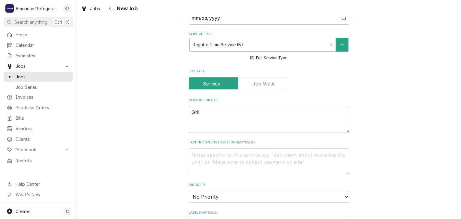
type textarea "Grill"
type textarea "x"
type textarea "Grill"
type textarea "x"
type textarea "Grill Sa"
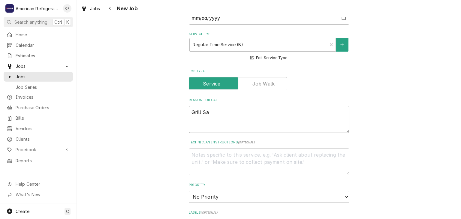
type textarea "x"
type textarea "Grill San"
type textarea "x"
type textarea "Grill Sand"
type textarea "x"
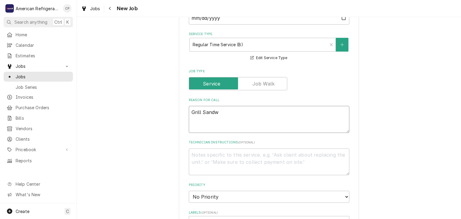
type textarea "Grill Sandwh"
type textarea "x"
type textarea "Grill Sandwhi"
type textarea "x"
type textarea "Grill Sandwhich"
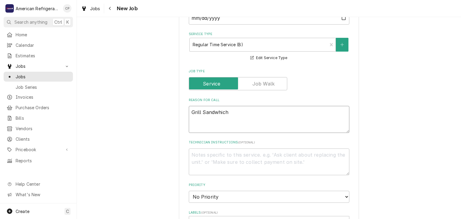
type textarea "x"
type textarea "Grill Sandwhich"
type textarea "x"
type textarea "Grill Sandwhich p"
type textarea "x"
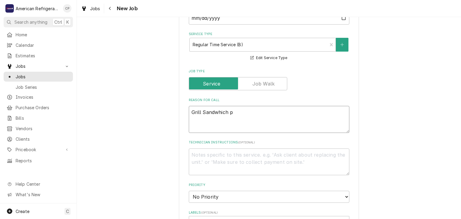
type textarea "Grill Sandwhich pr"
type textarea "x"
type textarea "Grill Sandwhich pre"
type textarea "x"
type textarea "Grill Sandwhich prep"
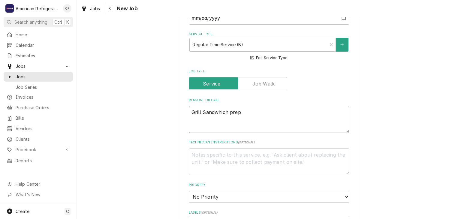
type textarea "x"
type textarea "Grill Sandwhich prep t"
type textarea "x"
type textarea "Grill Sandwhich prep ta"
type textarea "x"
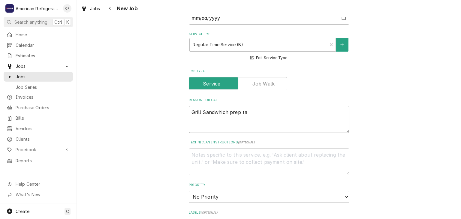
type textarea "Grill Sandwhich prep tab"
type textarea "x"
type textarea "Grill Sandwhich prep tabl"
type textarea "x"
type textarea "Grill Sandwhich prep table"
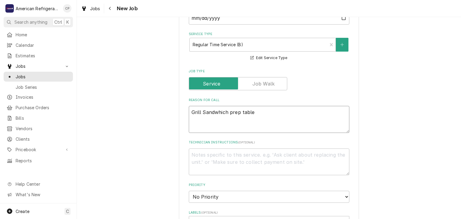
type textarea "x"
type textarea "Grill Sandwhich prep table n"
type textarea "x"
type textarea "Grill Sandwhich prep table no"
type textarea "x"
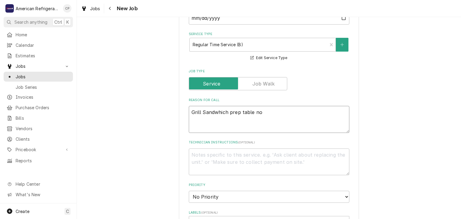
type textarea "Grill Sandwhich prep table not"
type textarea "x"
type textarea "Grill Sandwhich prep table not"
type textarea "x"
type textarea "Grill Sandwhich prep table not m"
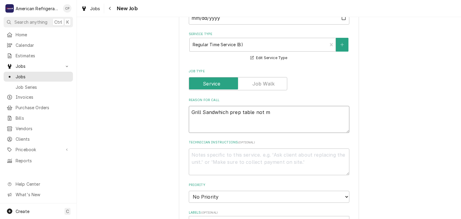
type textarea "x"
type textarea "Grill Sandwhich prep table not ma"
type textarea "x"
type textarea "Grill Sandwhich prep table not mai"
type textarea "x"
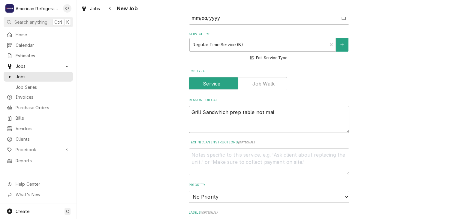
type textarea "Grill Sandwhich prep table not main"
type textarea "x"
type textarea "Grill Sandwhich prep table not maint"
type textarea "x"
type textarea "Grill Sandwhich prep table not mainta"
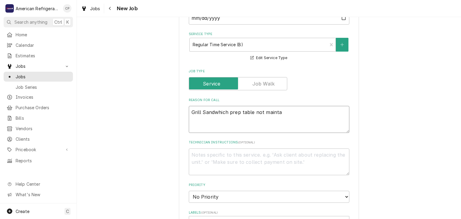
type textarea "x"
type textarea "Grill Sandwhich prep table not maintai"
type textarea "x"
type textarea "Grill Sandwhich prep table not maintain"
type textarea "x"
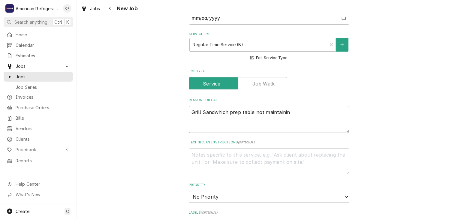
type textarea "Grill Sandwhich prep table not maintaining"
type textarea "x"
type textarea "Grill Sandwhich prep table not maintaining"
type textarea "x"
type textarea "Grill Sandwhich prep table not maintaining t"
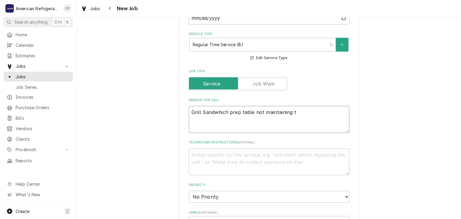
type textarea "x"
type textarea "Grill Sandwhich prep table not maintaining te"
type textarea "x"
type textarea "Grill Sandwhich prep table not maintaining tem"
type textarea "x"
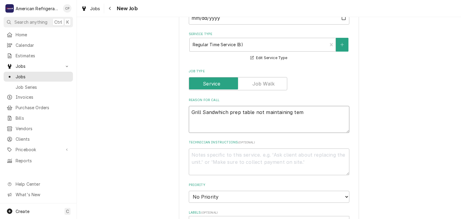
type textarea "Grill Sandwhich prep table not maintaining temp"
type textarea "x"
type textarea "Grill Sandwhich prep table not maintaining tempr"
type textarea "x"
type textarea "Grill Sandwhich prep table not maintaining temp"
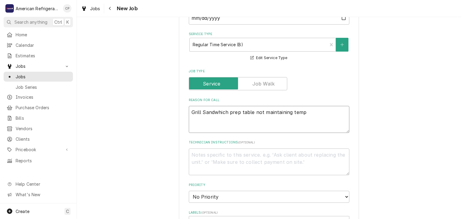
type textarea "x"
type textarea "Grill Sandwhich prep table not maintaining tempe"
type textarea "x"
type textarea "Grill Sandwhich prep table not maintaining temper"
type textarea "x"
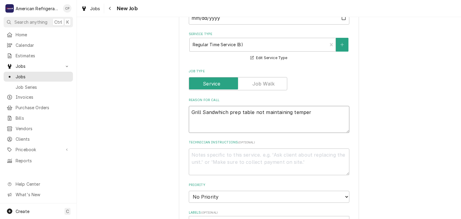
type textarea "Grill Sandwhich prep table not maintaining tempera"
type textarea "x"
type textarea "Grill Sandwhich prep table not maintaining temperat"
type textarea "x"
type textarea "Grill Sandwhich prep table not maintaining temperatu"
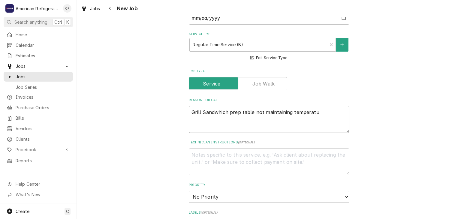
type textarea "x"
type textarea "Grill Sandwhich prep table not maintaining temperatur"
type textarea "x"
type textarea "Grill Sandwhich prep table not maintaining temperature"
type textarea "x"
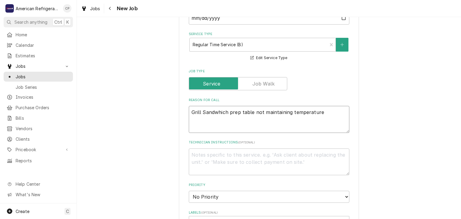
type textarea "Grill Sandwhich prep table not maintaining temperature"
type textarea "x"
type textarea "DF"
type textarea "x"
type textarea "DFi"
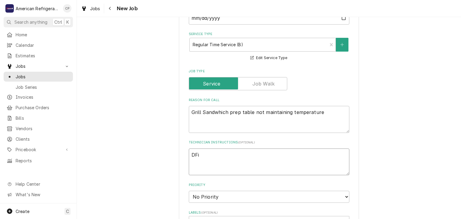
type textarea "x"
type textarea "DFi"
type textarea "x"
type textarea "DF"
type textarea "x"
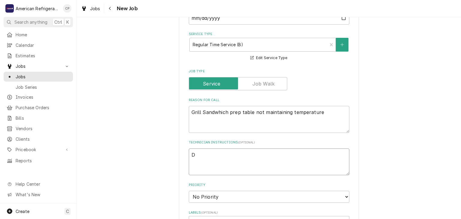
type textarea "Di"
type textarea "x"
type textarea "Dia"
type textarea "x"
type textarea "Diagn"
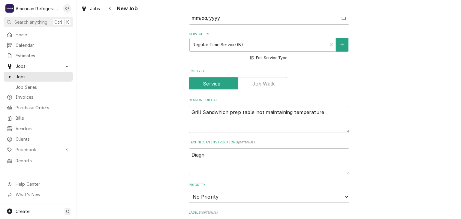
type textarea "x"
type textarea "Diagnos"
type textarea "x"
type textarea "Diagnose"
type textarea "x"
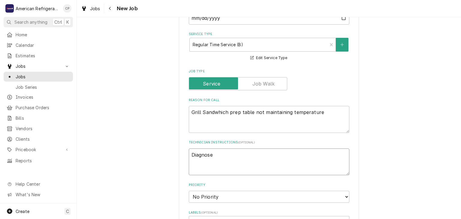
type textarea "Diagnose"
type textarea "x"
type textarea "Diagnose &"
type textarea "x"
type textarea "Diagnose &"
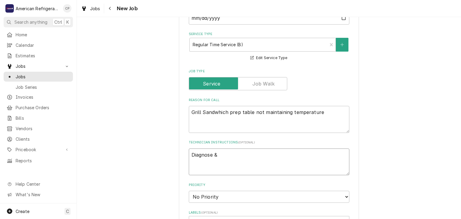
type textarea "x"
type textarea "Diagnose & ca"
type textarea "x"
type textarea "Diagnose & cal"
type textarea "x"
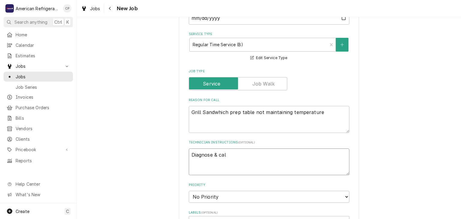
type textarea "Diagnose & call"
type textarea "x"
type textarea "Diagnose & call"
type textarea "x"
type textarea "Diagnose & call gl"
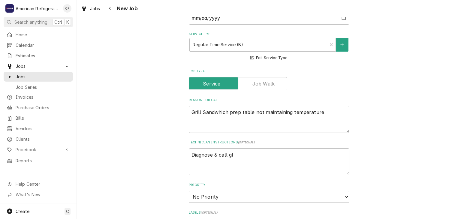
type textarea "x"
type textarea "Diagnose & call glen"
type textarea "x"
type textarea "Diagnose & call Glenn"
type textarea "x"
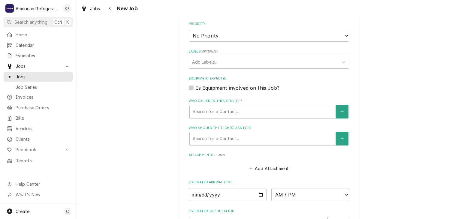
scroll to position [404, 0]
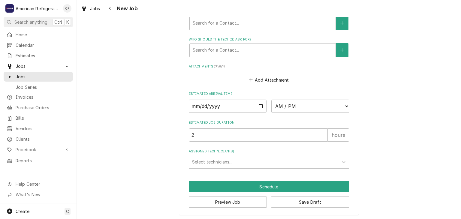
type textarea "Diagnose & call Glenn"
click at [263, 108] on input "Date" at bounding box center [228, 106] width 78 height 13
type textarea "x"
type input "2025-09-15"
type textarea "x"
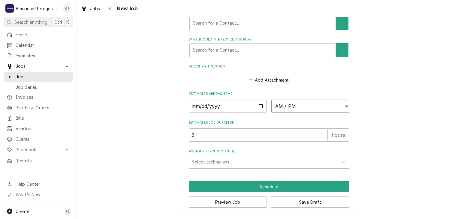
click at [298, 105] on select "AM / PM 6:00 AM 6:15 AM 6:30 AM 6:45 AM 7:00 AM 7:15 AM 7:30 AM 7:45 AM 8:00 AM…" at bounding box center [311, 106] width 78 height 13
select select "10:15:00"
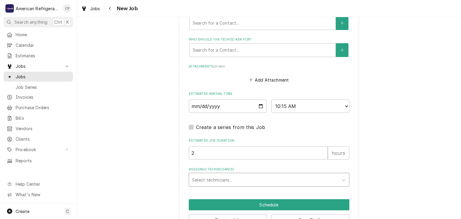
click at [260, 177] on div "Assigned Technician(s)" at bounding box center [263, 180] width 143 height 11
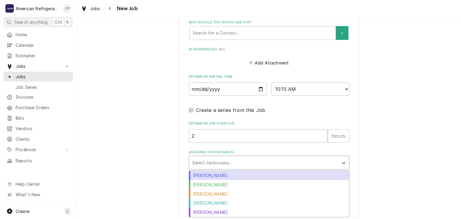
scroll to position [422, 0]
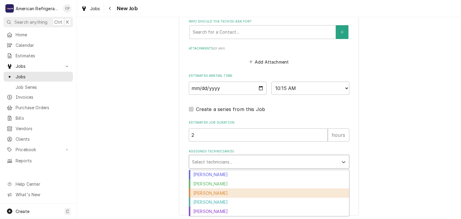
click at [238, 190] on div "Carlos Garcia" at bounding box center [269, 193] width 160 height 9
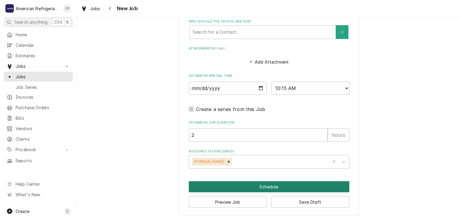
click at [239, 189] on button "Schedule" at bounding box center [269, 186] width 161 height 11
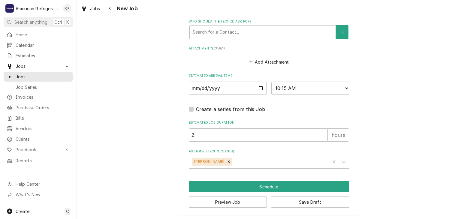
scroll to position [416, 0]
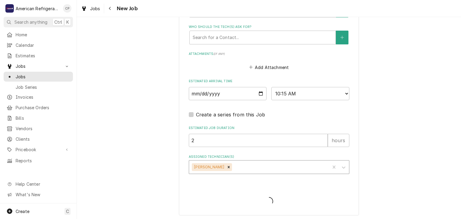
type textarea "x"
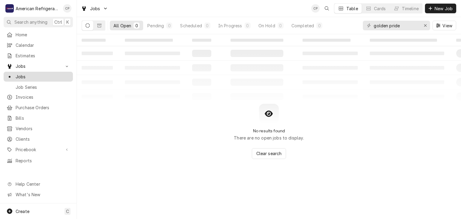
click at [48, 74] on span "Jobs" at bounding box center [43, 77] width 54 height 6
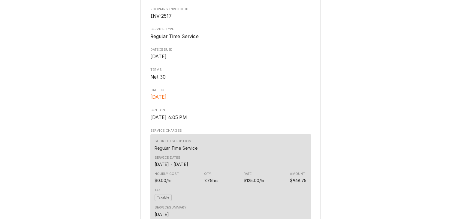
scroll to position [98, 0]
